Goal: Task Accomplishment & Management: Use online tool/utility

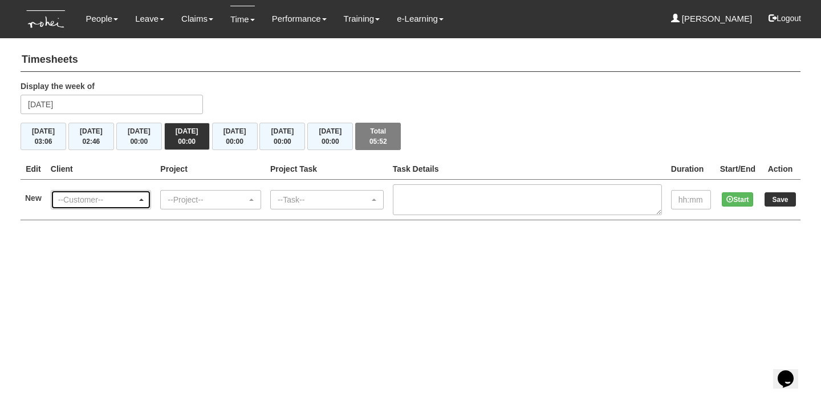
click at [121, 198] on div "--Customer--" at bounding box center [97, 199] width 79 height 11
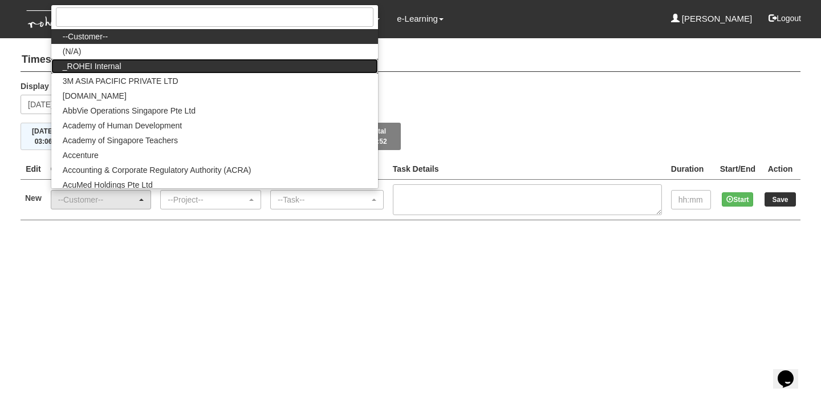
click at [140, 71] on link "_ROHEI Internal" at bounding box center [214, 66] width 327 height 15
select select "397"
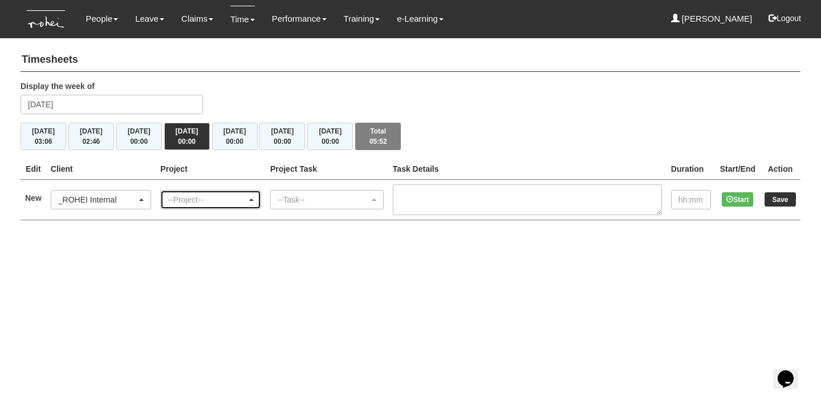
click at [208, 195] on div "--Project--" at bounding box center [207, 199] width 79 height 11
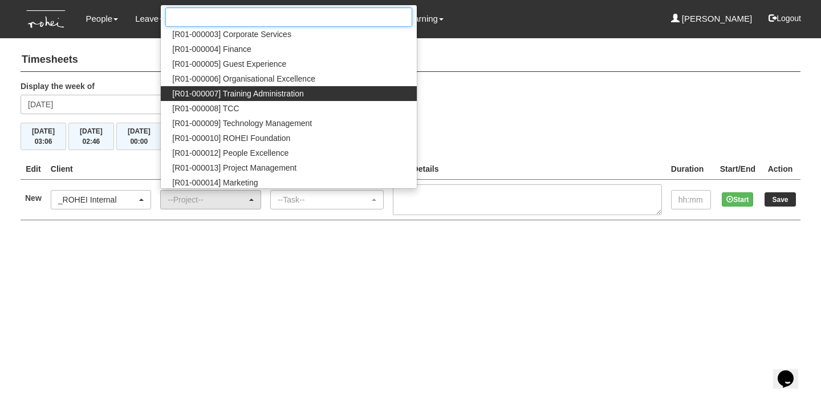
scroll to position [78, 0]
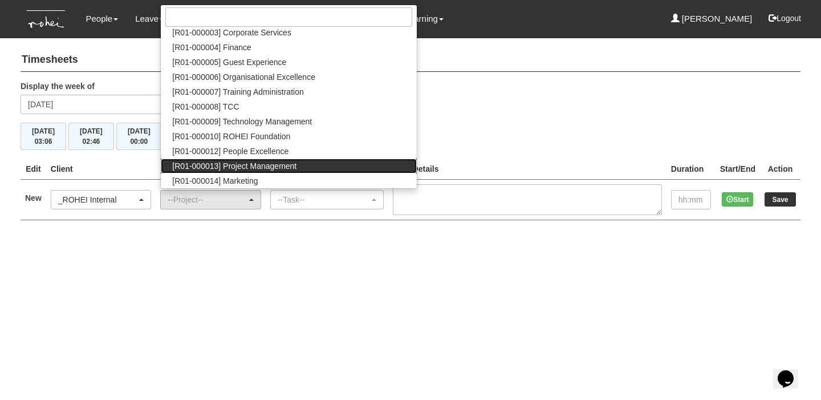
click at [267, 166] on span "[R01-000013] Project Management" at bounding box center [234, 165] width 124 height 11
select select "1495"
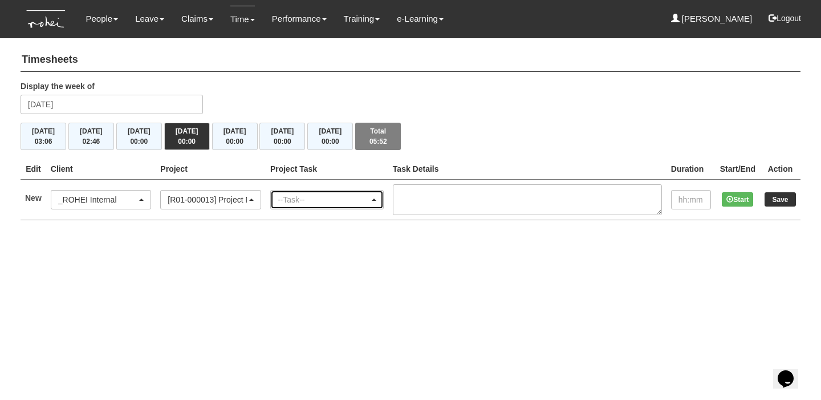
click at [308, 190] on div "--Task--" at bounding box center [327, 199] width 112 height 18
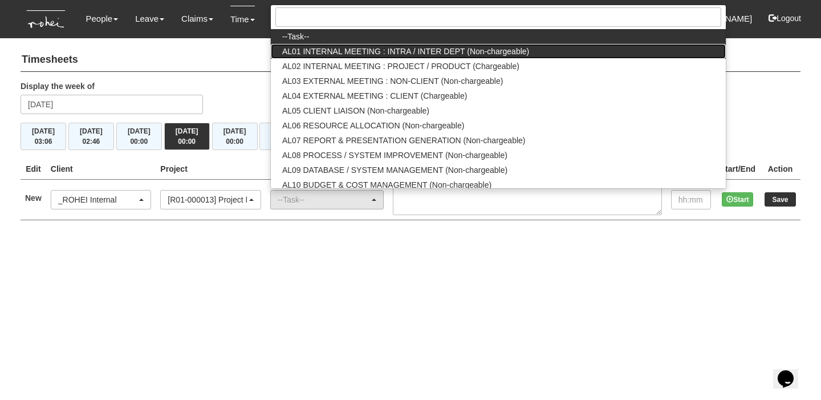
click at [344, 53] on span "AL01 INTERNAL MEETING : INTRA / INTER DEPT (Non-chargeable)" at bounding box center [405, 51] width 247 height 11
select select "40"
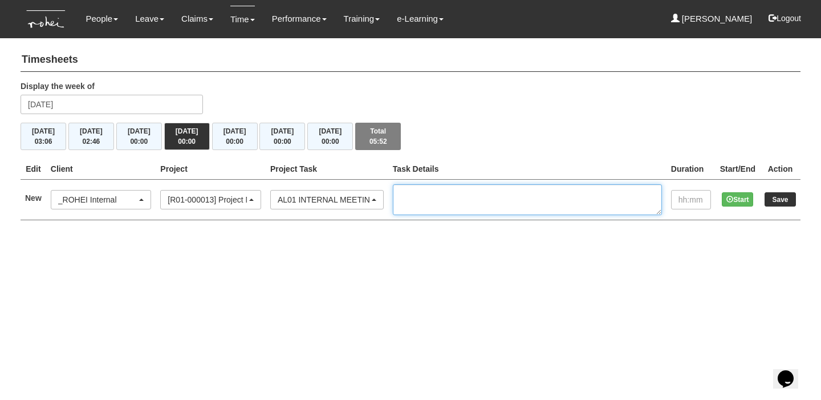
click at [419, 191] on textarea at bounding box center [527, 199] width 269 height 31
type textarea "1-1 [PERSON_NAME]"
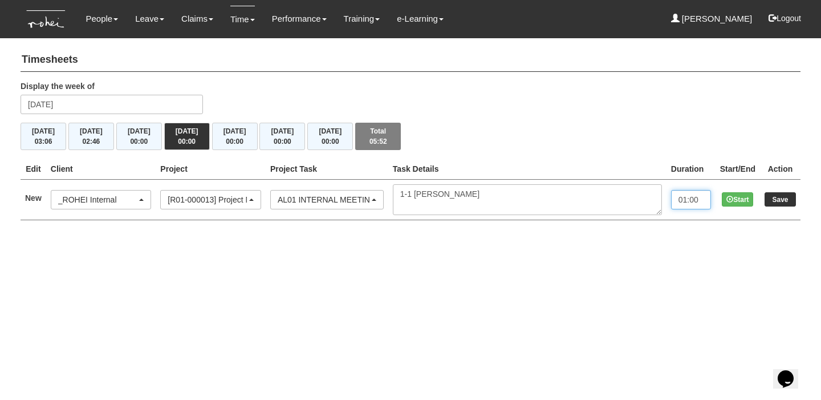
type input "01:00"
click at [794, 198] on input "Save" at bounding box center [779, 199] width 31 height 14
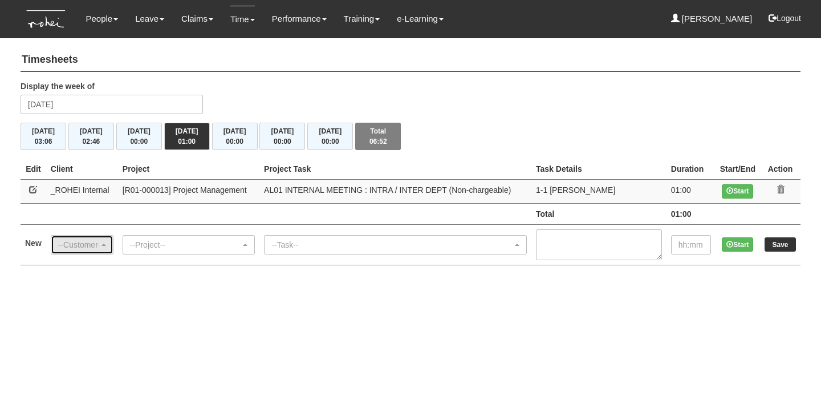
click at [109, 237] on div "--Customer--" at bounding box center [82, 244] width 62 height 18
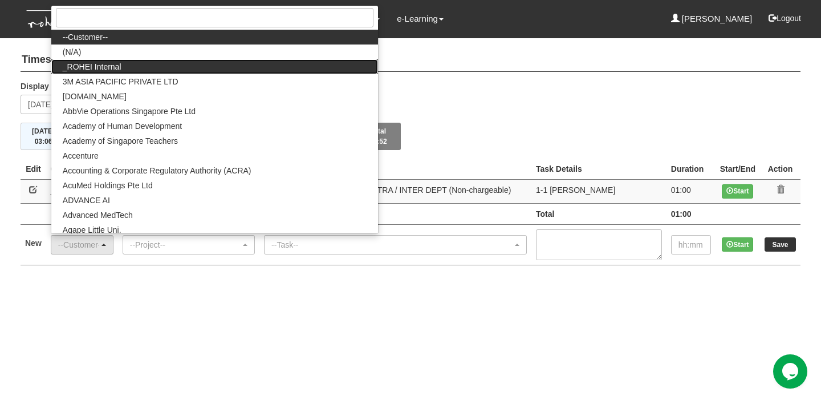
click at [160, 72] on link "_ROHEI Internal" at bounding box center [214, 66] width 327 height 15
select select "397"
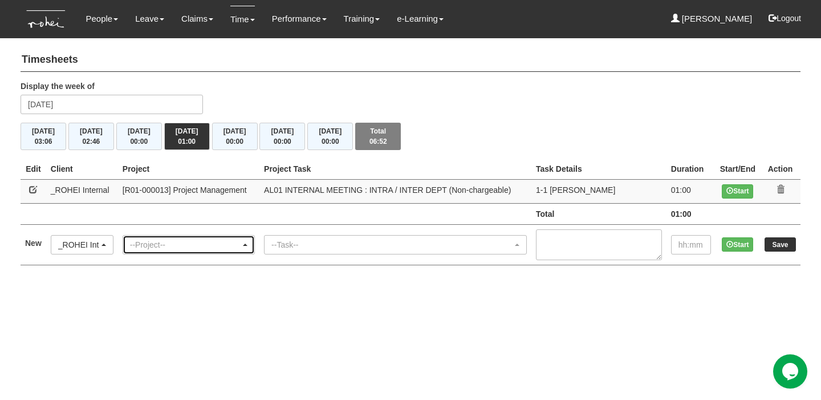
click at [205, 241] on div "--Project--" at bounding box center [185, 244] width 111 height 11
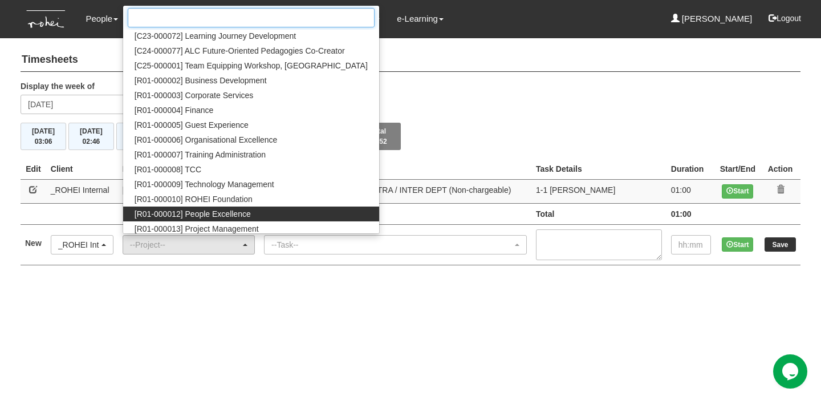
scroll to position [17, 0]
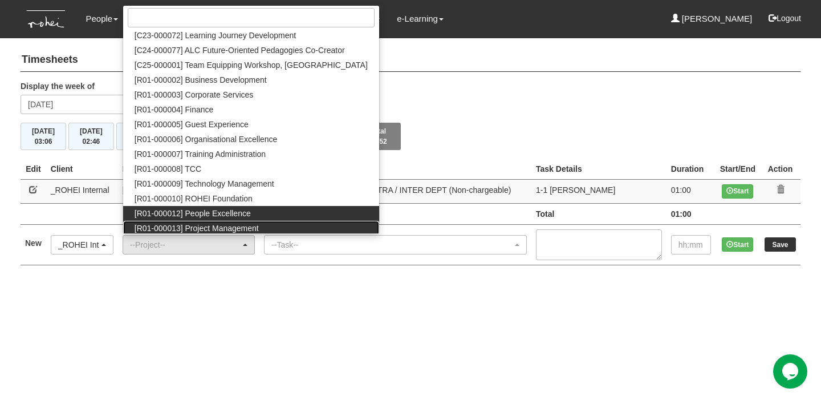
click at [248, 225] on span "[R01-000013] Project Management" at bounding box center [197, 227] width 124 height 11
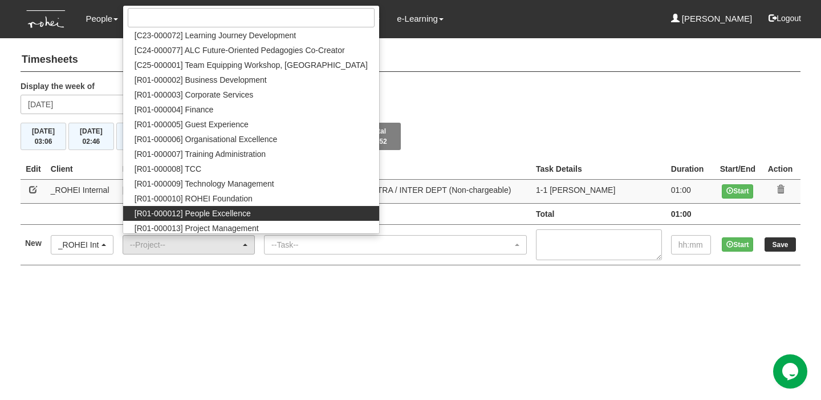
select select "1495"
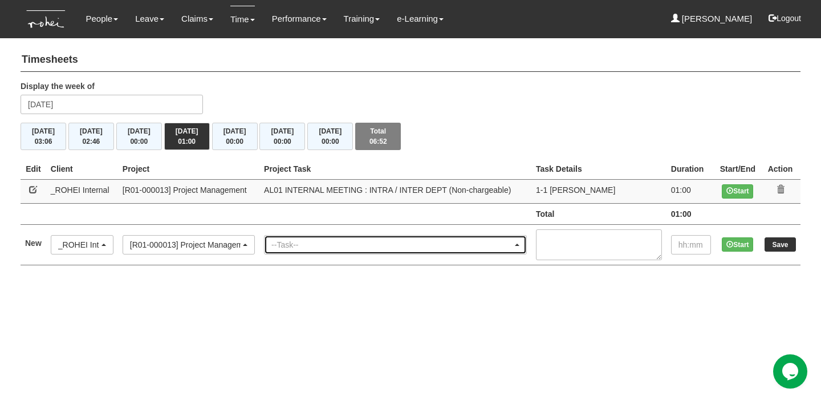
click at [283, 239] on div "--Task--" at bounding box center [391, 244] width 241 height 11
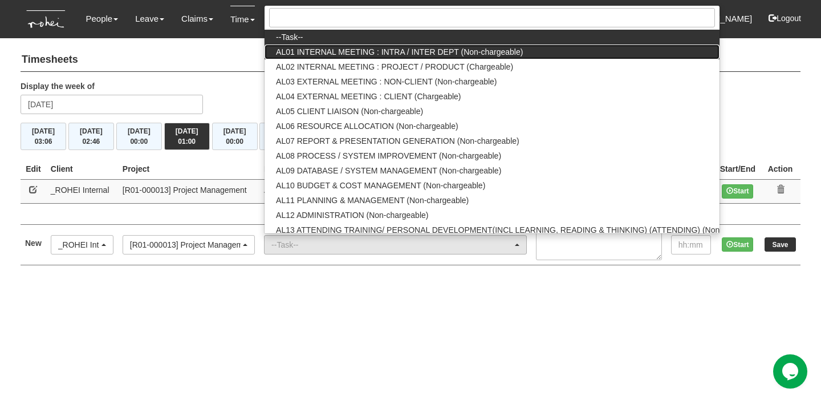
click at [367, 48] on span "AL01 INTERNAL MEETING : INTRA / INTER DEPT (Non-chargeable)" at bounding box center [399, 51] width 247 height 11
select select "40"
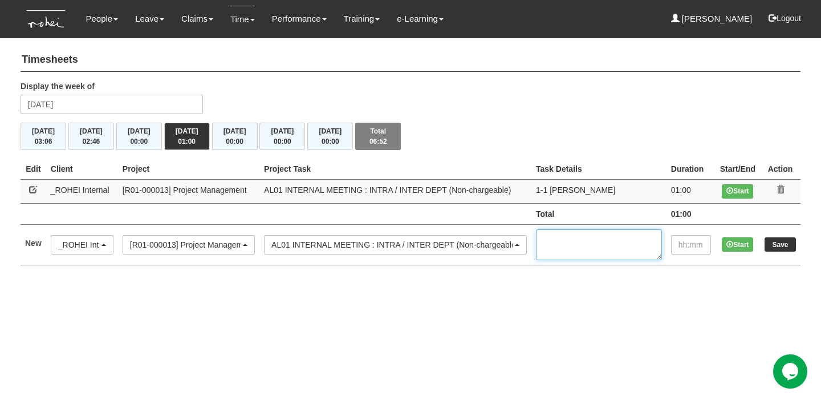
click at [582, 229] on textarea at bounding box center [599, 244] width 126 height 31
type textarea "Partner Management Briefing with HR"
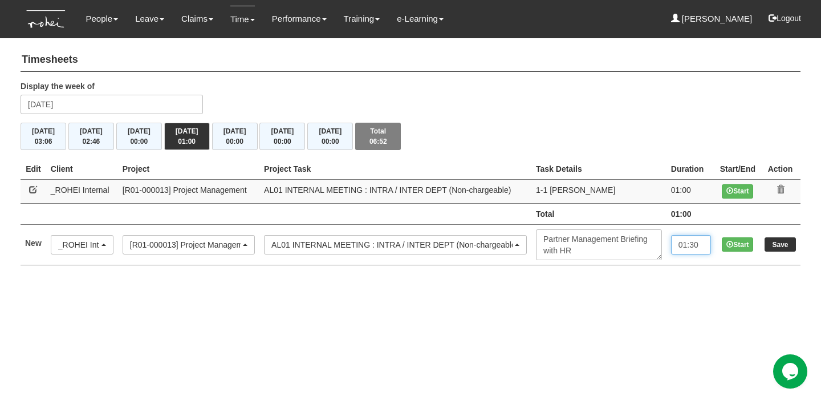
type input "01:30"
click at [794, 247] on input "Save" at bounding box center [779, 244] width 31 height 14
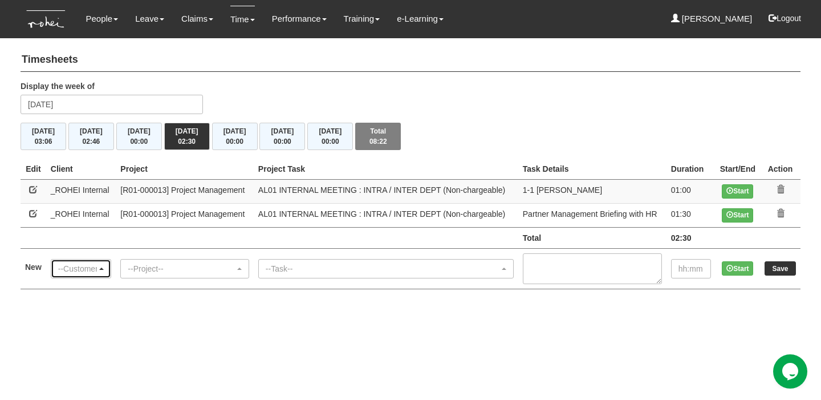
click at [95, 263] on div "--Customer--" at bounding box center [77, 268] width 39 height 11
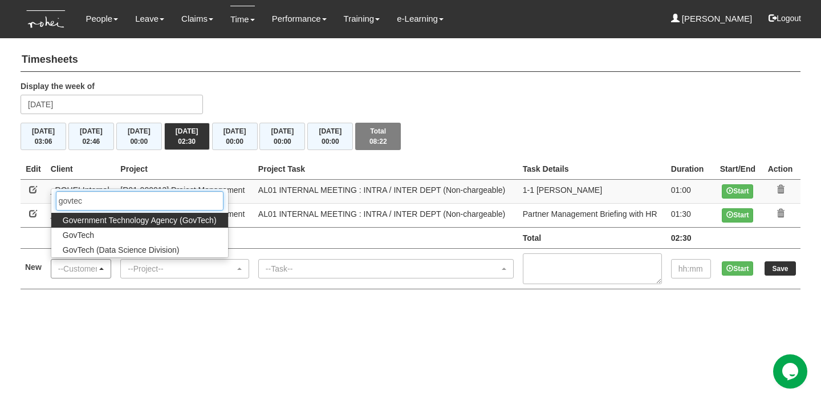
type input "govtech"
select select "900"
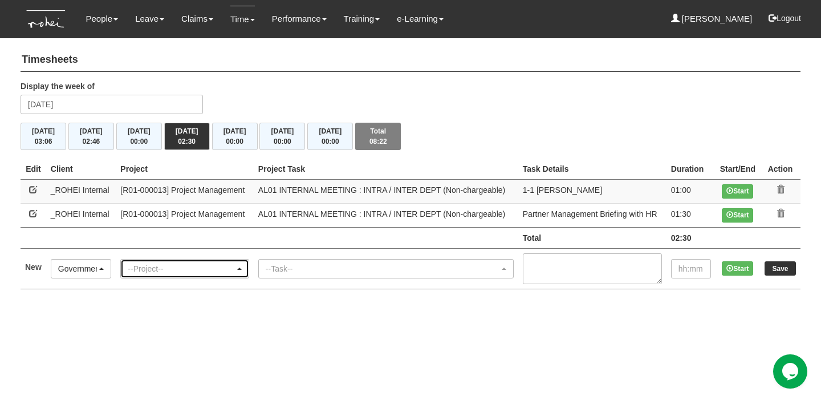
click at [175, 260] on div "--Project--" at bounding box center [185, 268] width 128 height 18
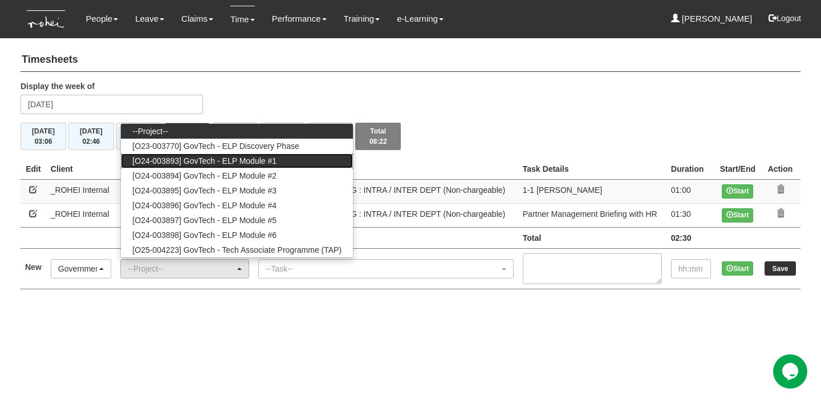
click at [268, 155] on span "[O24-003893] GovTech - ELP Module #1" at bounding box center [204, 160] width 144 height 11
select select "2507"
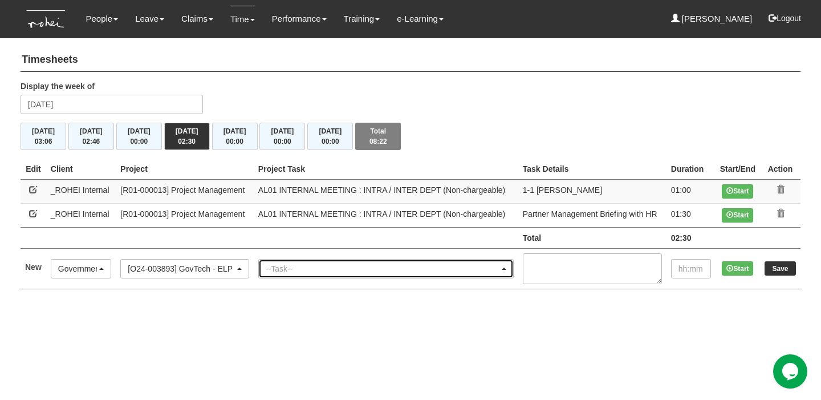
click at [316, 273] on div "--Task--" at bounding box center [386, 268] width 254 height 18
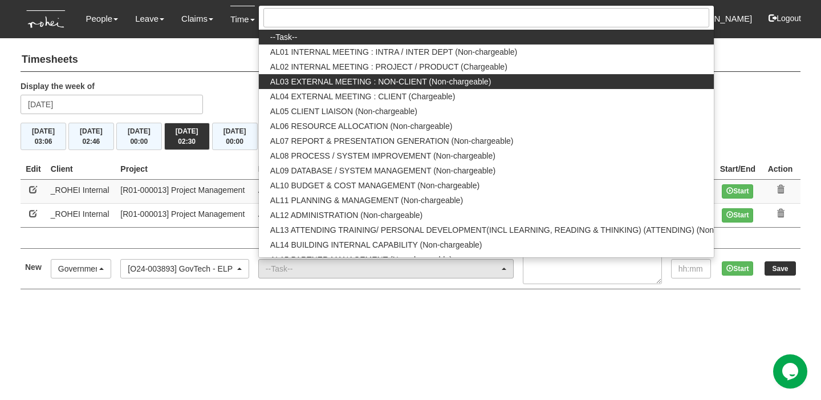
click at [422, 81] on span "AL03 EXTERNAL MEETING : NON-CLIENT (Non-chargeable)" at bounding box center [380, 81] width 221 height 11
select select "42"
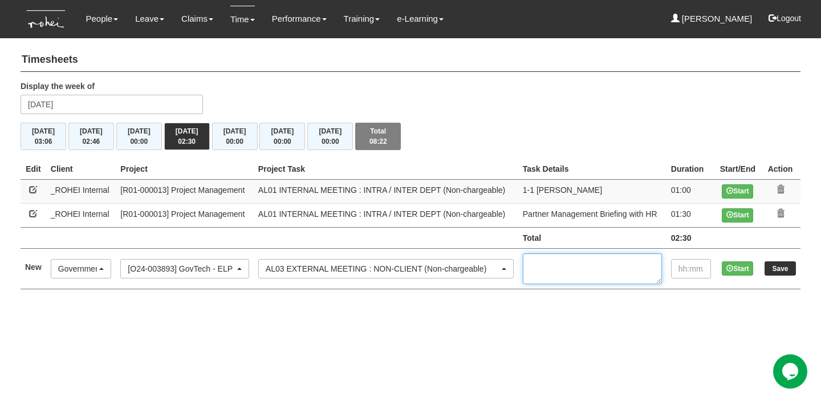
click at [559, 262] on textarea at bounding box center [592, 268] width 139 height 31
type textarea "Cohort 15 Kickoff"
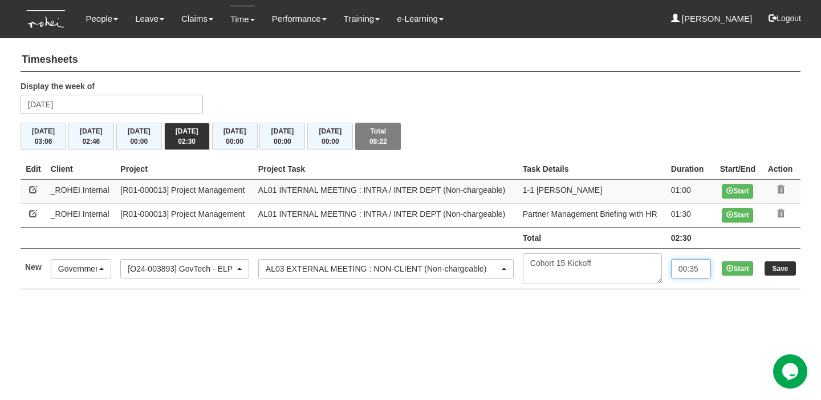
type input "00:35"
click at [772, 267] on input "Save" at bounding box center [779, 268] width 31 height 14
